Goal: Navigation & Orientation: Go to known website

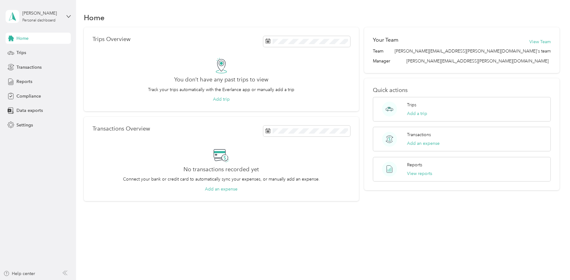
click at [64, 16] on div "[PERSON_NAME] Personal dashboard" at bounding box center [38, 17] width 65 height 22
